Goal: Task Accomplishment & Management: Use online tool/utility

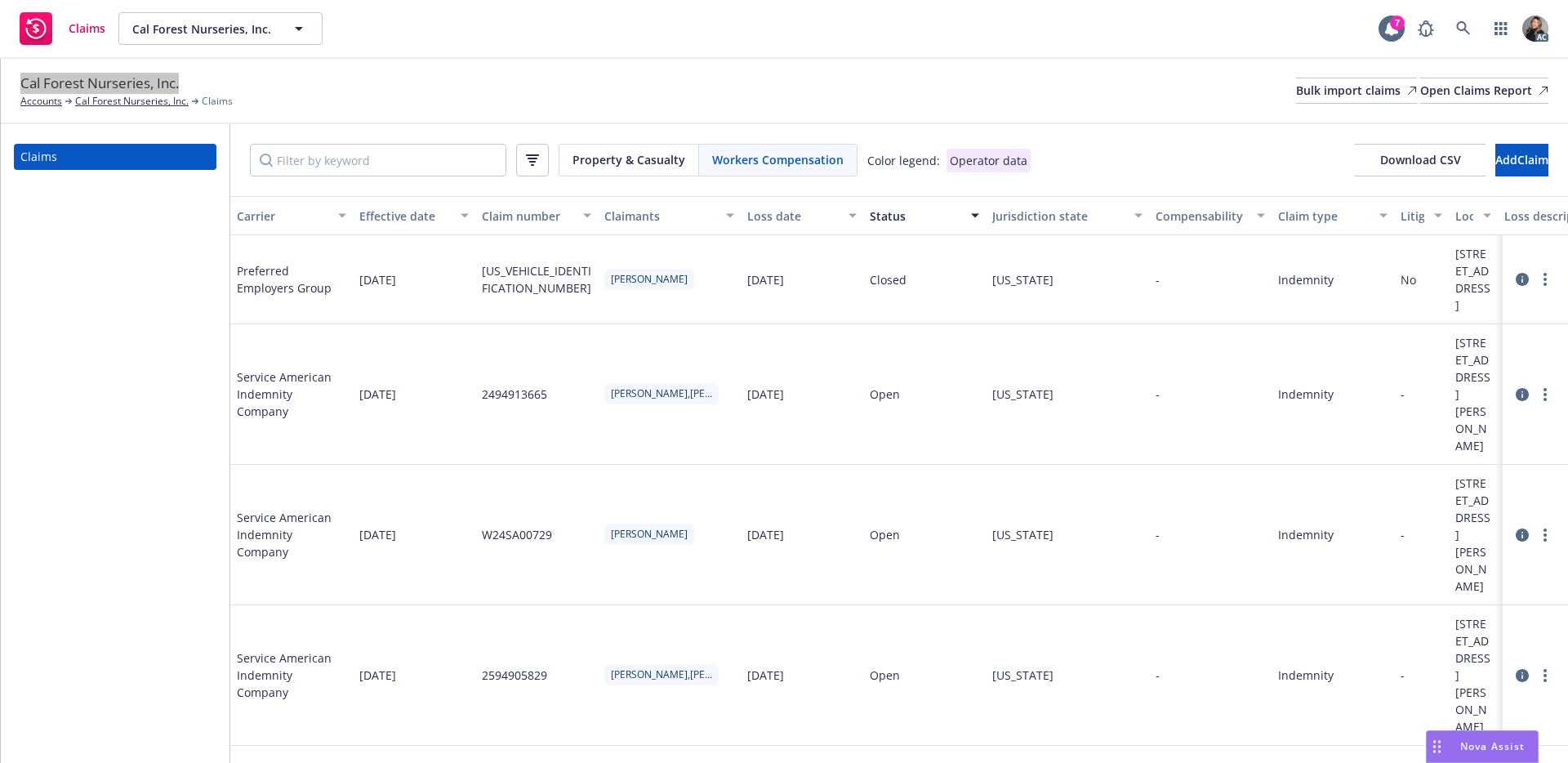
scroll to position [0, 1049]
